Goal: Navigation & Orientation: Find specific page/section

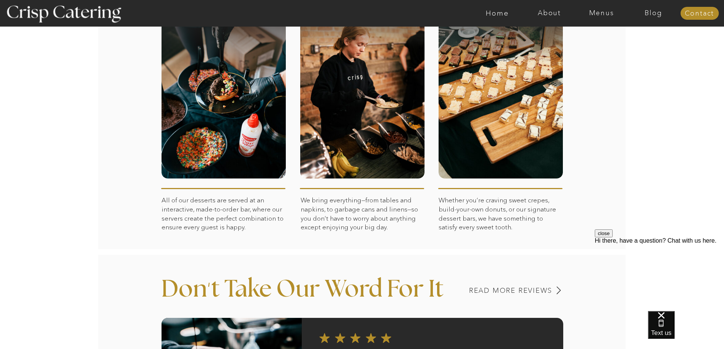
scroll to position [380, 0]
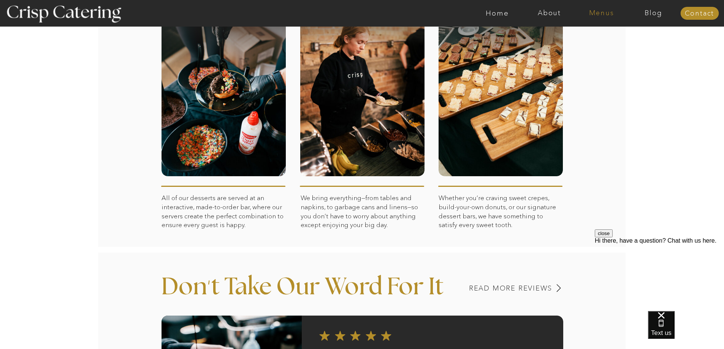
click at [604, 12] on nav "Menus" at bounding box center [601, 13] width 52 height 8
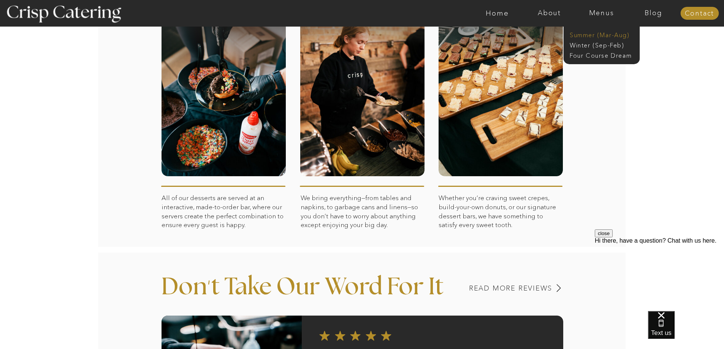
click at [591, 34] on nav "Summer (Mar-Aug)" at bounding box center [603, 34] width 68 height 7
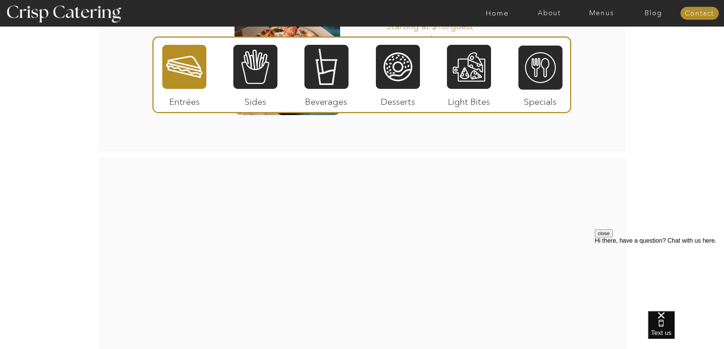
scroll to position [1216, 0]
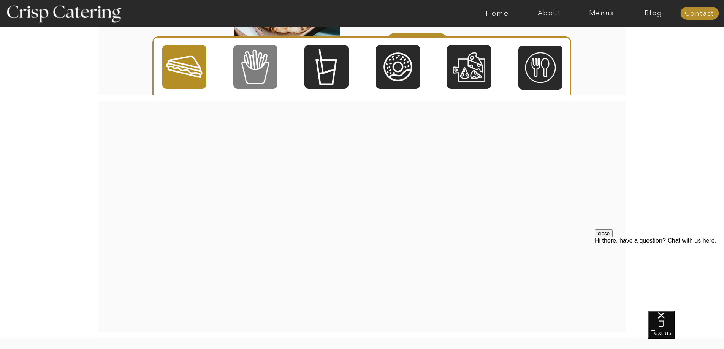
click at [266, 64] on div at bounding box center [255, 67] width 44 height 46
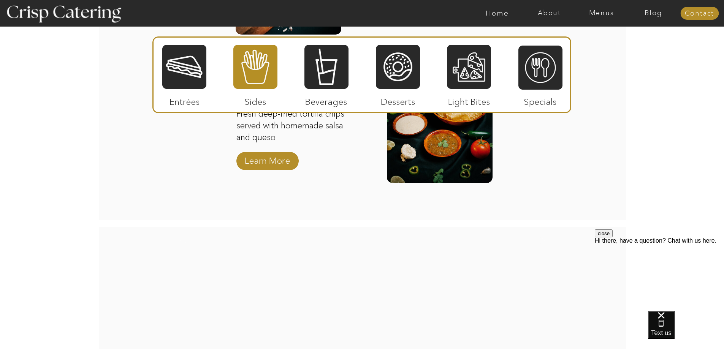
scroll to position [988, 0]
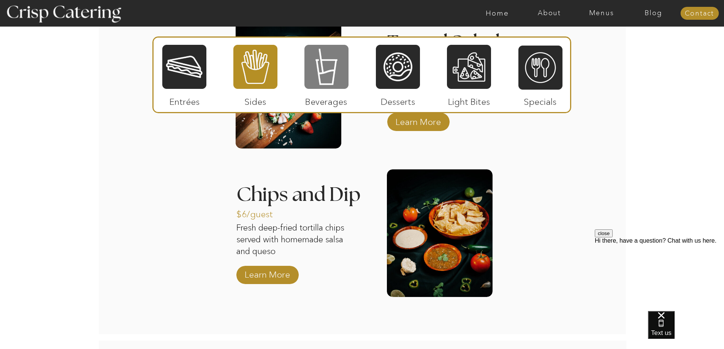
click at [314, 70] on div at bounding box center [326, 67] width 44 height 46
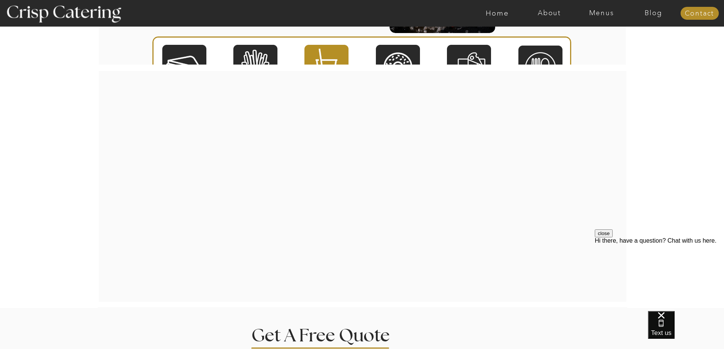
scroll to position [912, 0]
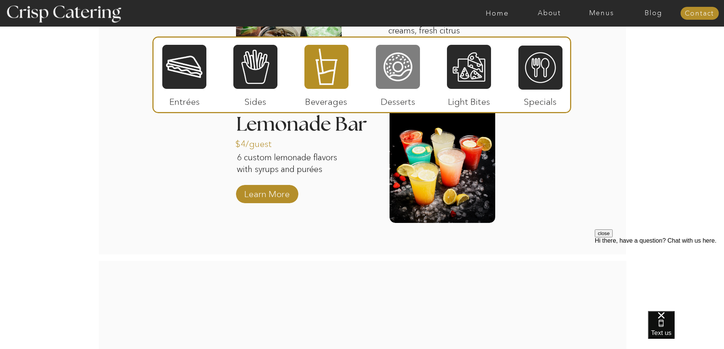
click at [386, 64] on div at bounding box center [398, 67] width 44 height 46
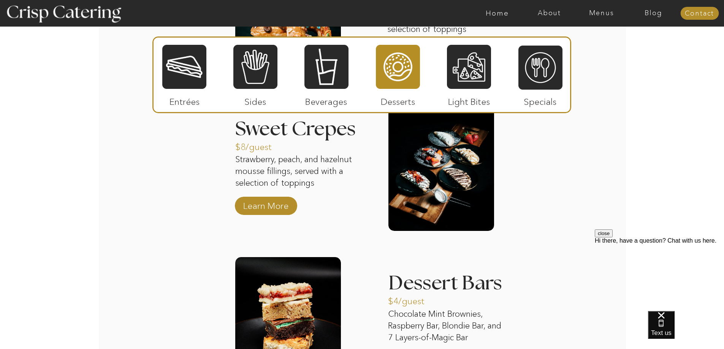
click at [205, 226] on div "About Home Menus Contact Blog About Crisp Crisp Cares Reviews faq About Home Me…" at bounding box center [362, 40] width 724 height 1904
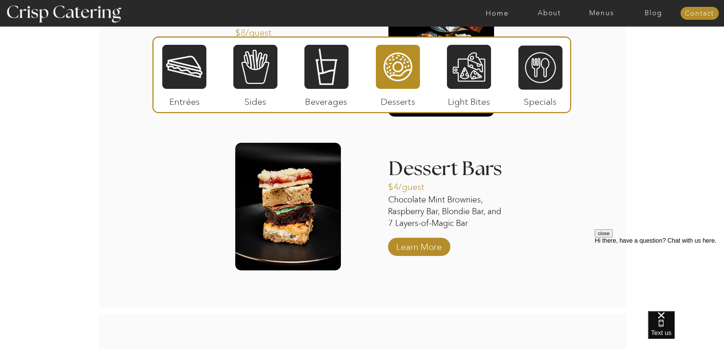
scroll to position [1026, 0]
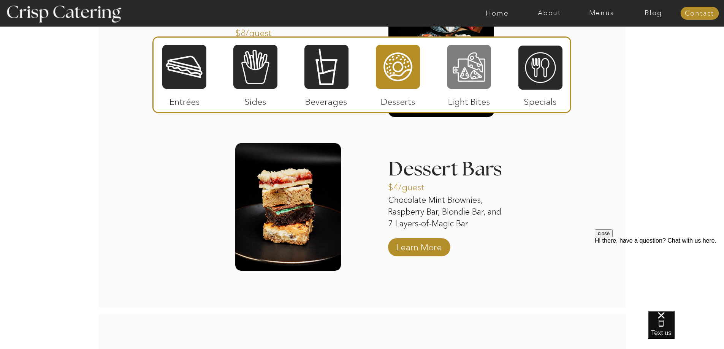
click at [447, 71] on div at bounding box center [469, 67] width 44 height 46
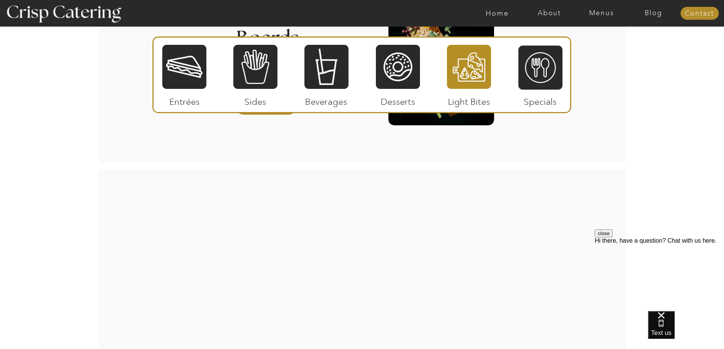
scroll to position [874, 0]
click at [539, 76] on div at bounding box center [540, 68] width 44 height 46
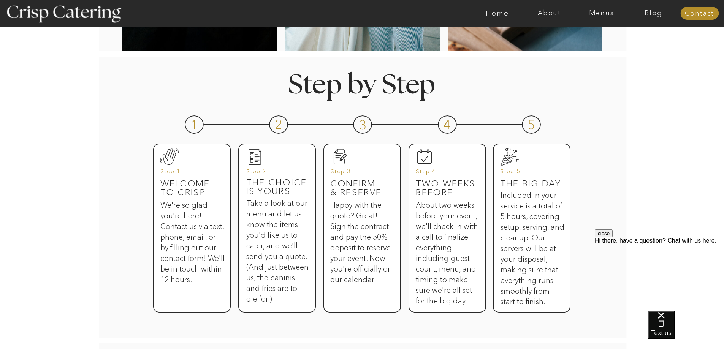
scroll to position [304, 0]
